Goal: Information Seeking & Learning: Learn about a topic

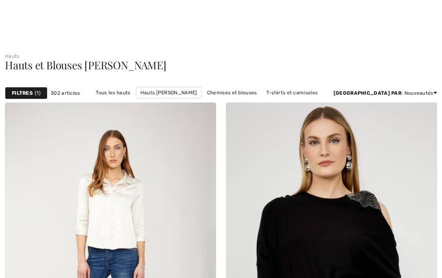
scroll to position [1236, 0]
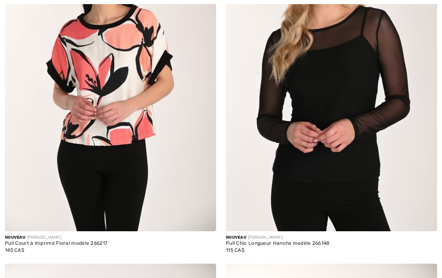
checkbox input "true"
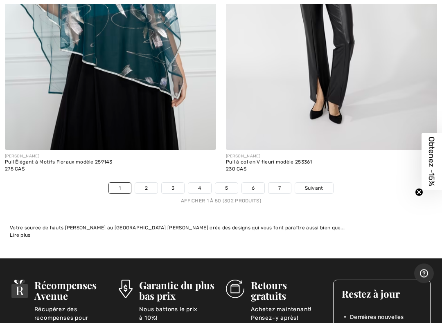
scroll to position [9091, 0]
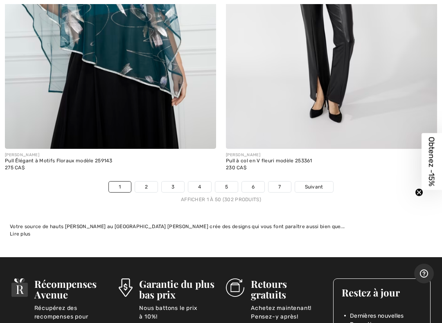
click at [315, 183] on span "Suivant" at bounding box center [314, 186] width 18 height 7
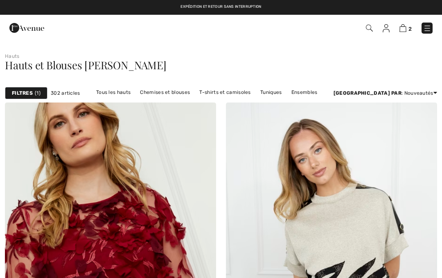
checkbox input "true"
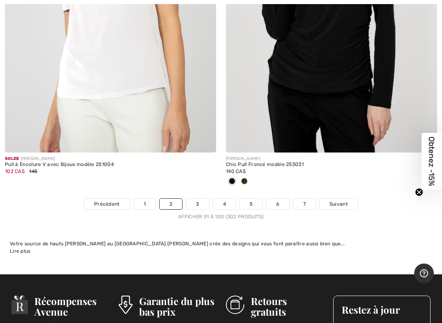
scroll to position [9101, 0]
click at [345, 201] on span "Suivant" at bounding box center [339, 204] width 18 height 7
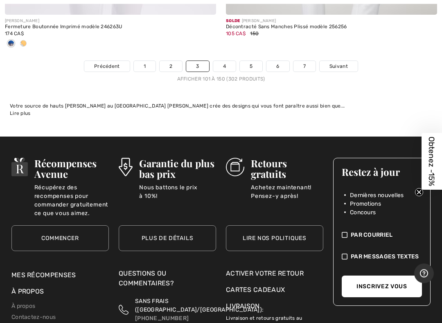
scroll to position [9239, 0]
click at [346, 63] on span "Suivant" at bounding box center [339, 66] width 18 height 7
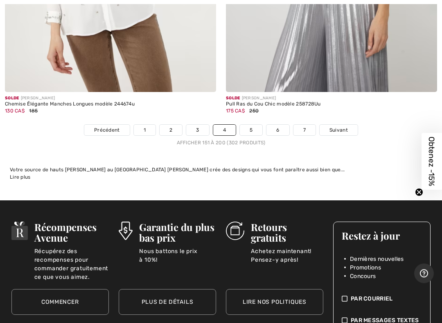
scroll to position [9162, 0]
click at [343, 127] on span "Suivant" at bounding box center [339, 130] width 18 height 7
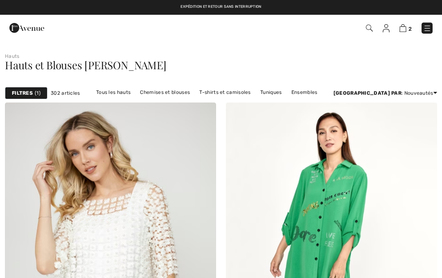
checkbox input "true"
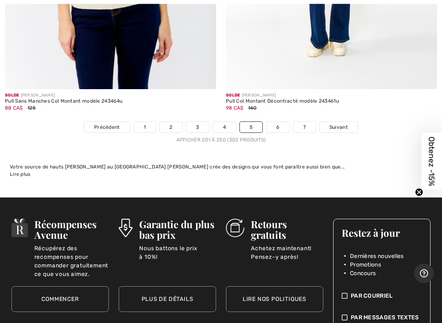
scroll to position [9125, 0]
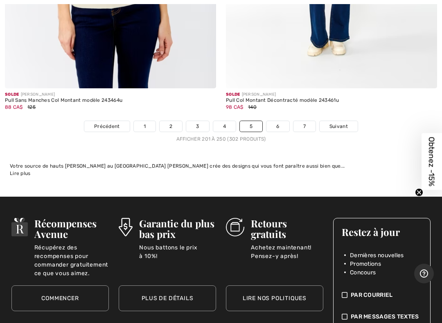
click at [341, 123] on span "Suivant" at bounding box center [339, 126] width 18 height 7
click at [340, 123] on span "Suivant" at bounding box center [339, 126] width 18 height 7
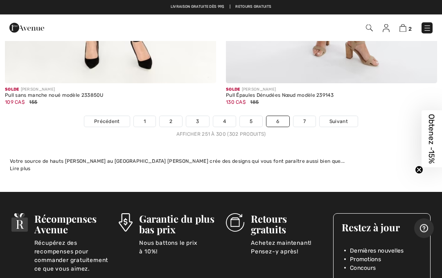
scroll to position [9171, 0]
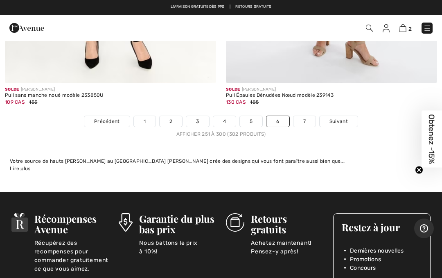
click at [341, 118] on span "Suivant" at bounding box center [339, 121] width 18 height 7
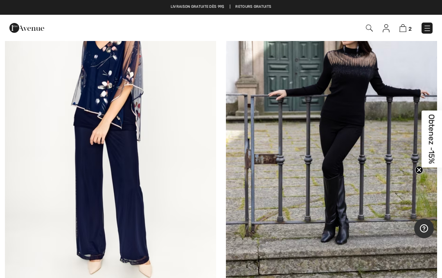
scroll to position [136, 0]
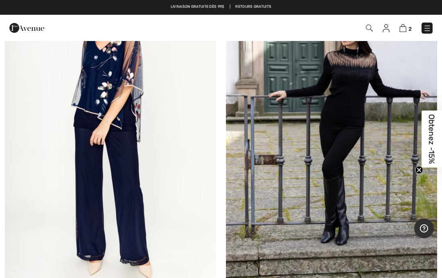
click at [406, 29] on img at bounding box center [403, 28] width 7 height 8
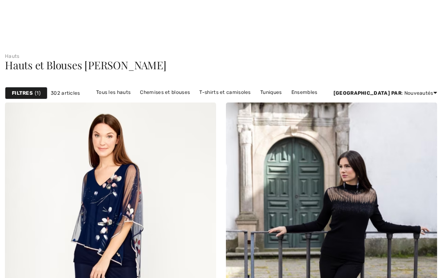
scroll to position [136, 0]
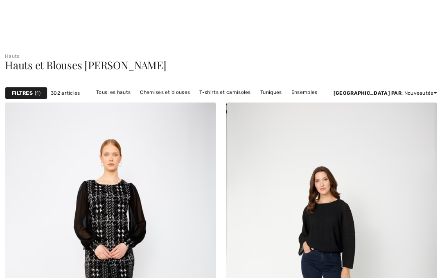
scroll to position [9171, 0]
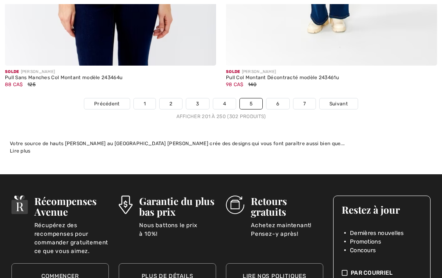
scroll to position [9148, 0]
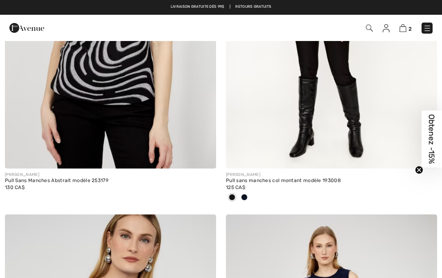
scroll to position [7229, 0]
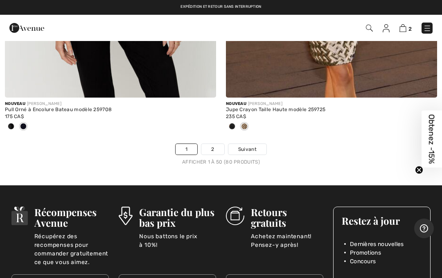
scroll to position [9075, 0]
